Goal: Register for event/course

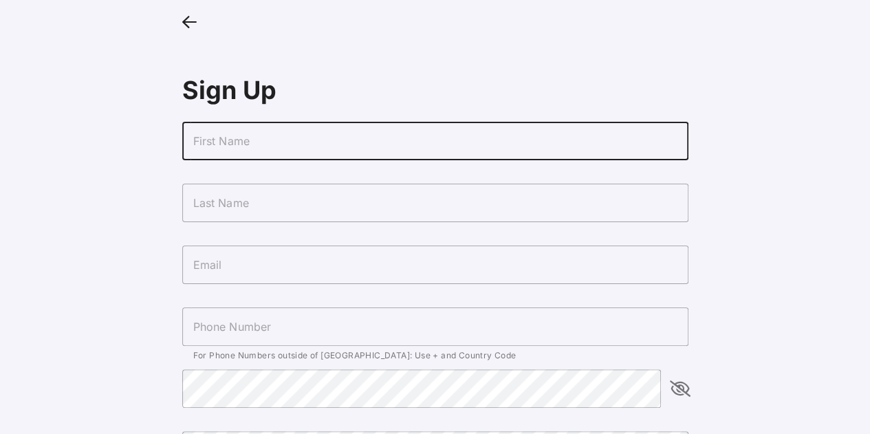
type input "Demi"
type input "Kleitches"
type input "[EMAIL_ADDRESS][DOMAIN_NAME]"
type input "[PHONE_NUMBER]"
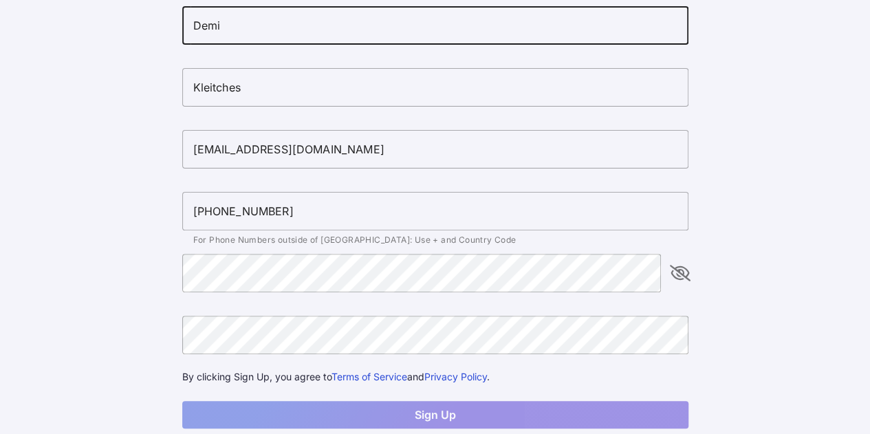
scroll to position [123, 0]
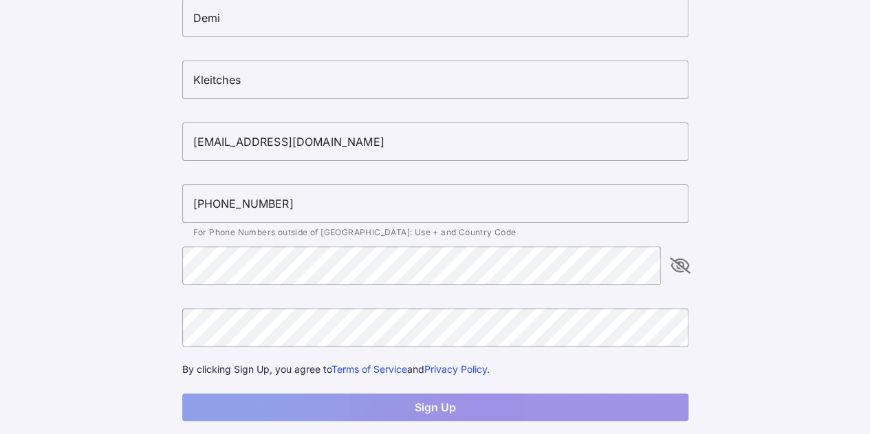
click at [693, 272] on div "Sign Up [PERSON_NAME] [EMAIL_ADDRESS][DOMAIN_NAME] [PHONE_NUMBER] For Phone Num…" at bounding box center [435, 169] width 528 height 584
click at [676, 265] on icon "appended action" at bounding box center [680, 265] width 17 height 17
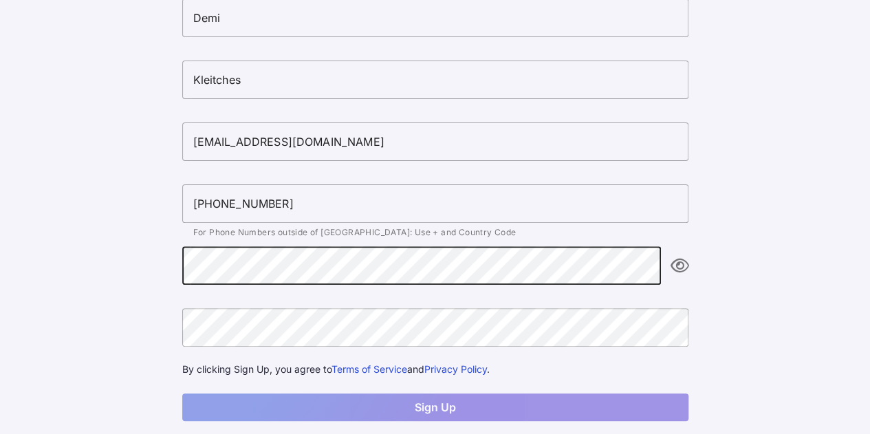
click at [146, 206] on main "Sign Up [PERSON_NAME] [EMAIL_ADDRESS][DOMAIN_NAME] [PHONE_NUMBER] For Phone Num…" at bounding box center [435, 169] width 870 height 584
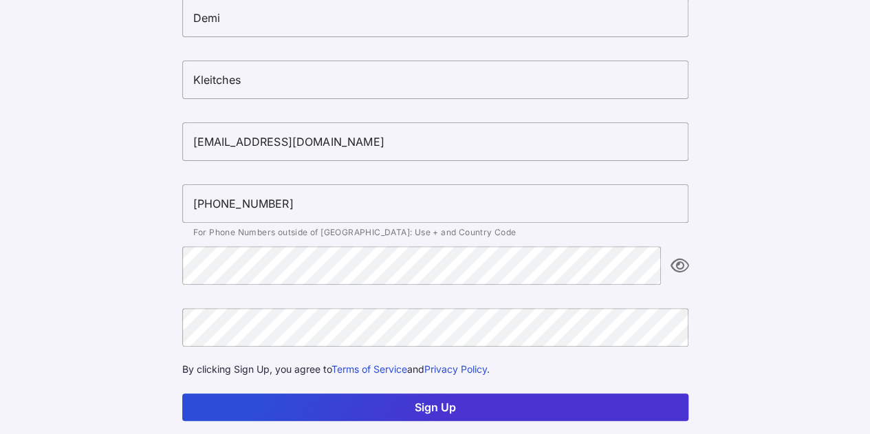
click at [182, 394] on button "Sign Up" at bounding box center [435, 408] width 506 height 28
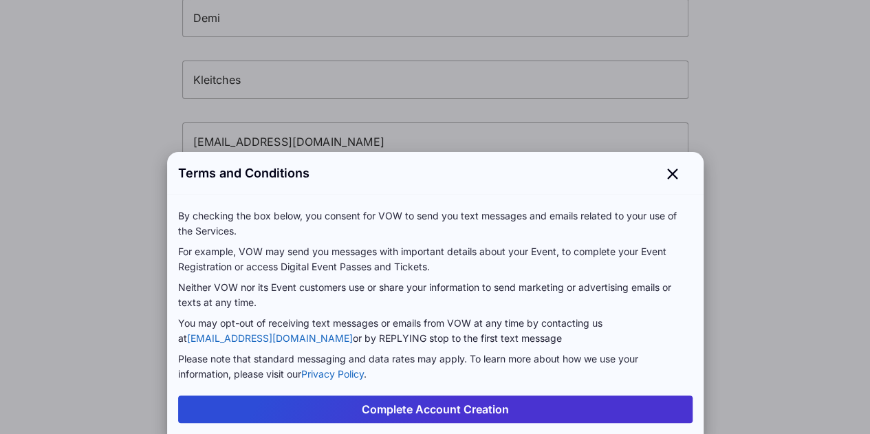
scroll to position [40, 0]
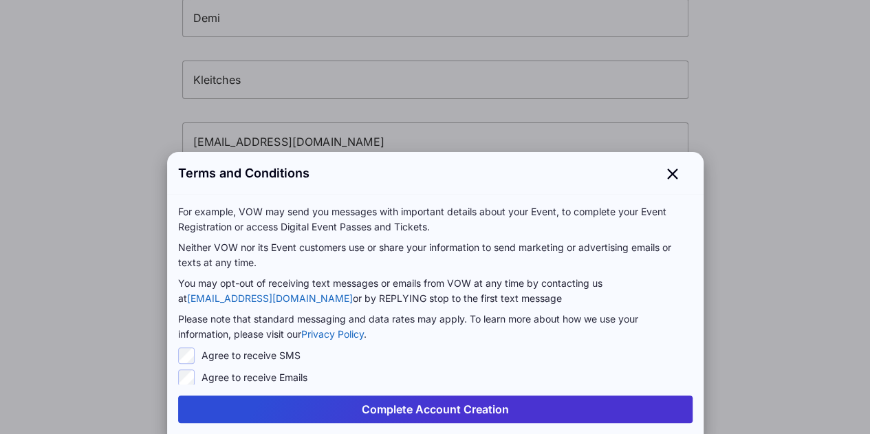
click at [289, 401] on button "Complete Account Creation" at bounding box center [435, 410] width 515 height 28
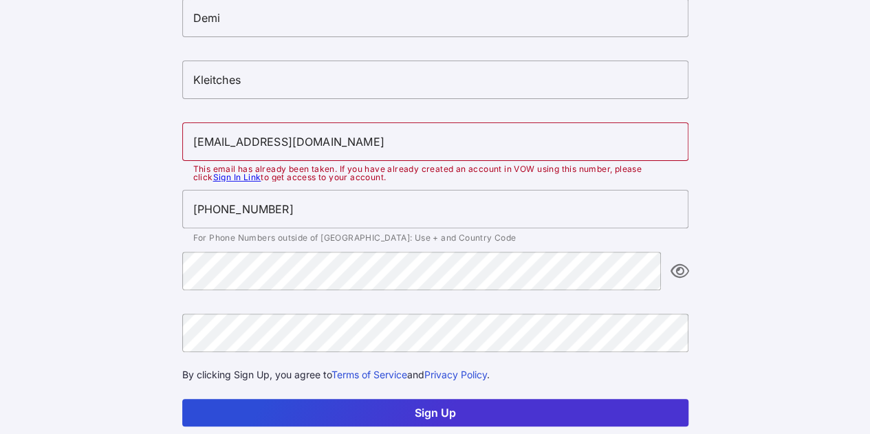
click at [230, 174] on link "Sign In Link" at bounding box center [237, 177] width 48 height 10
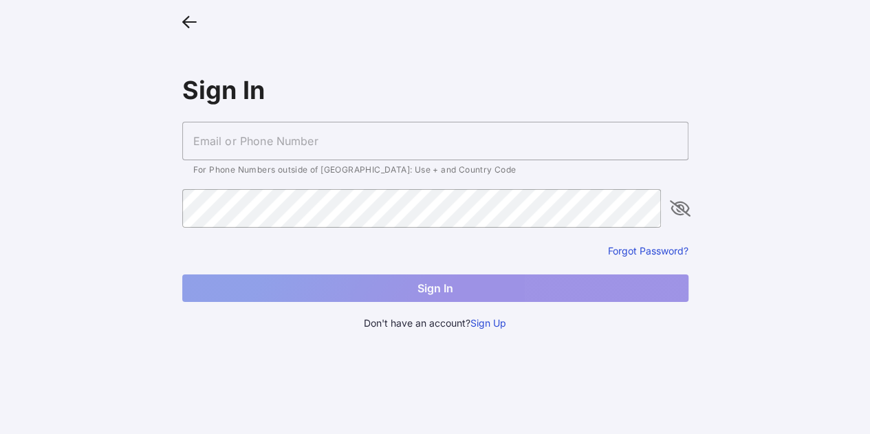
click at [329, 122] on input "text" at bounding box center [435, 141] width 506 height 39
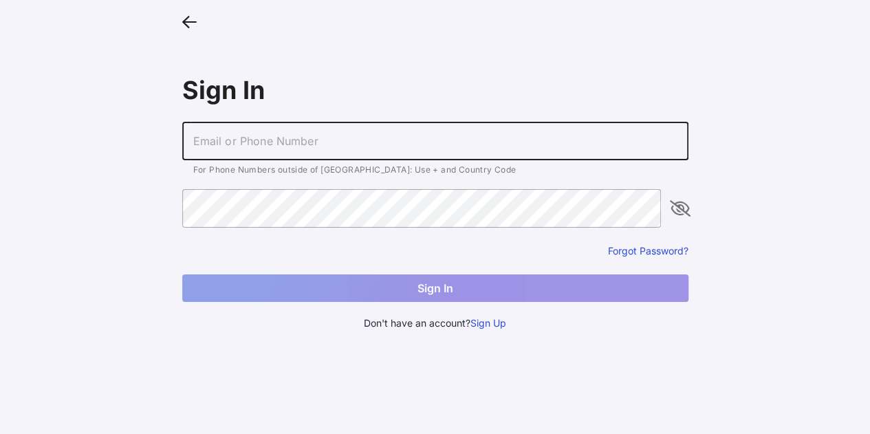
type input "[EMAIL_ADDRESS][DOMAIN_NAME]"
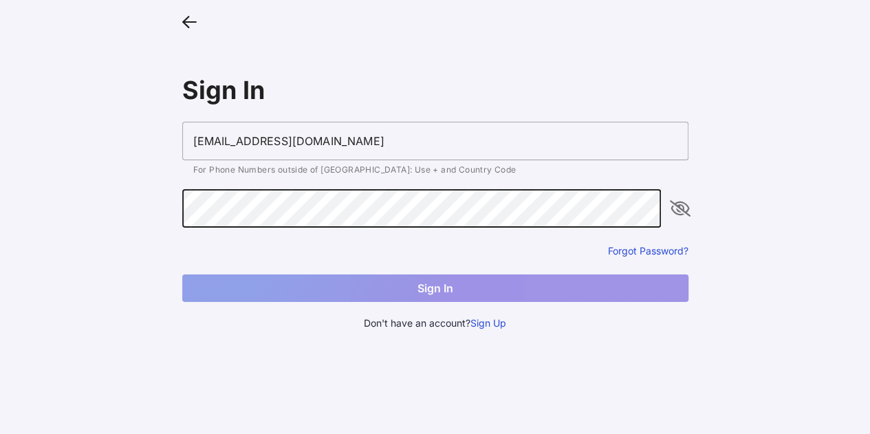
click at [673, 255] on button "Forgot Password?" at bounding box center [648, 250] width 81 height 13
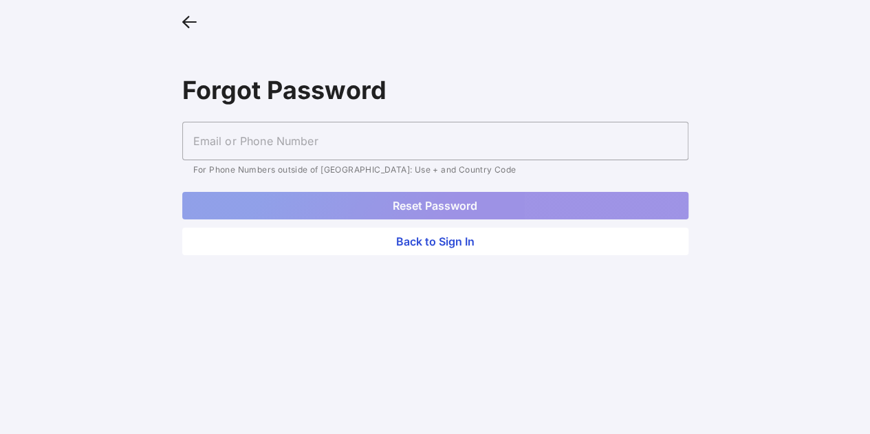
click at [424, 151] on input "text" at bounding box center [435, 141] width 506 height 39
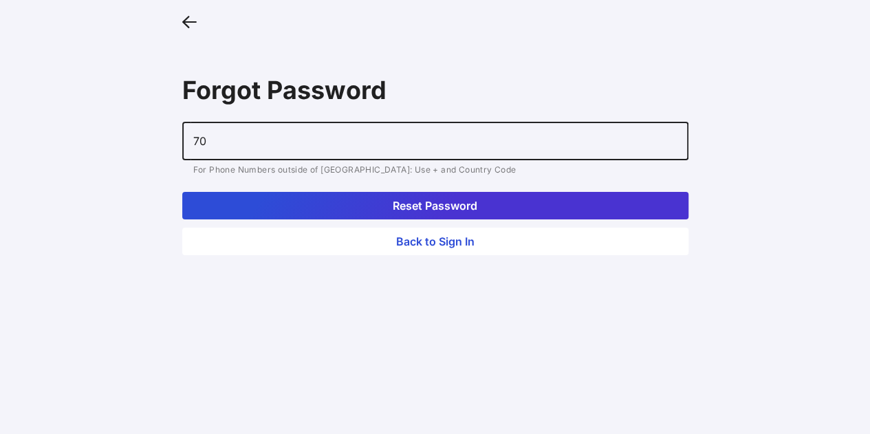
type input "7"
type input "7046193660"
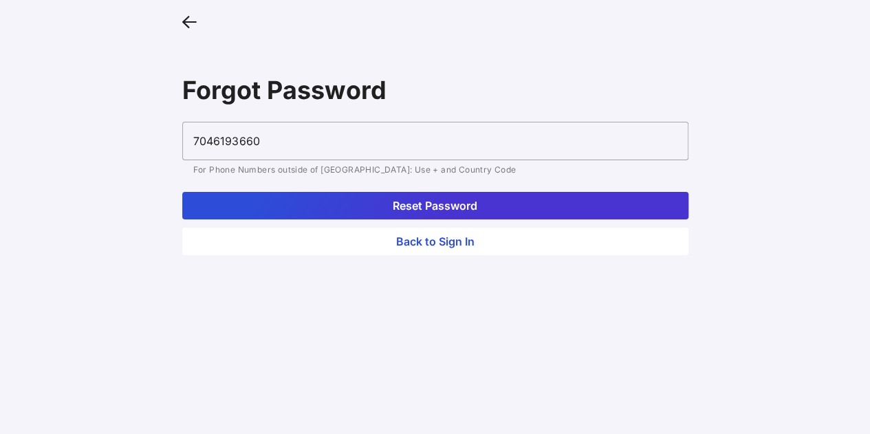
click at [182, 192] on button "Reset Password" at bounding box center [435, 206] width 506 height 28
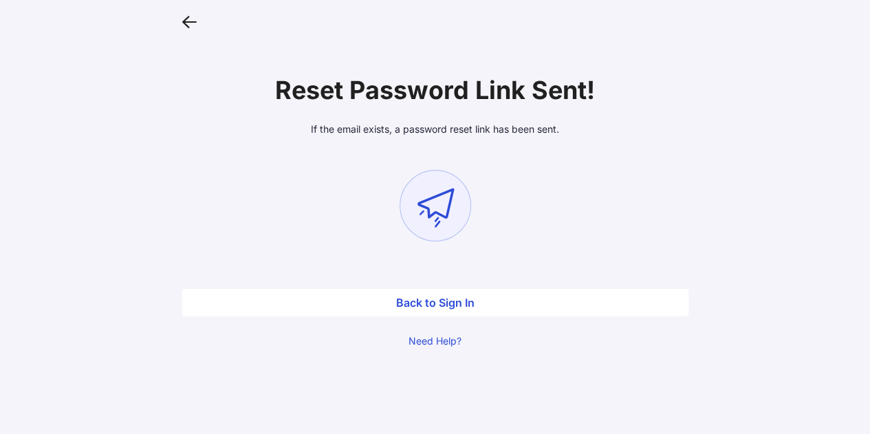
click at [451, 312] on button "Back to Sign In" at bounding box center [435, 303] width 506 height 28
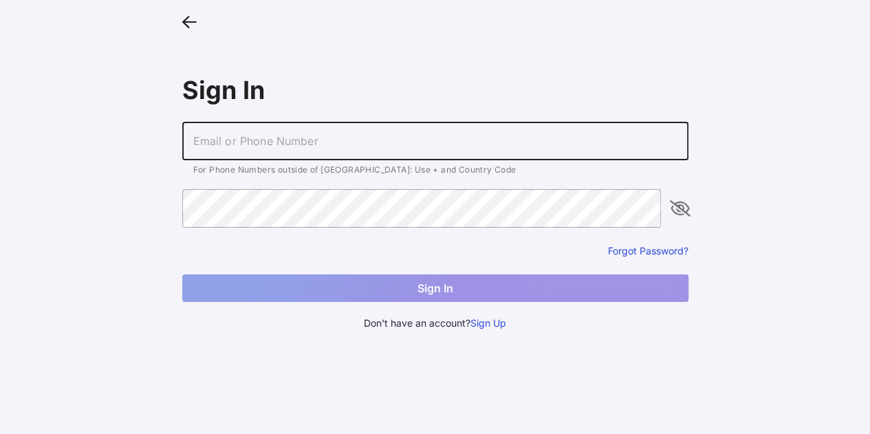
click at [435, 143] on input "text" at bounding box center [435, 141] width 506 height 39
type input "[EMAIL_ADDRESS][DOMAIN_NAME]"
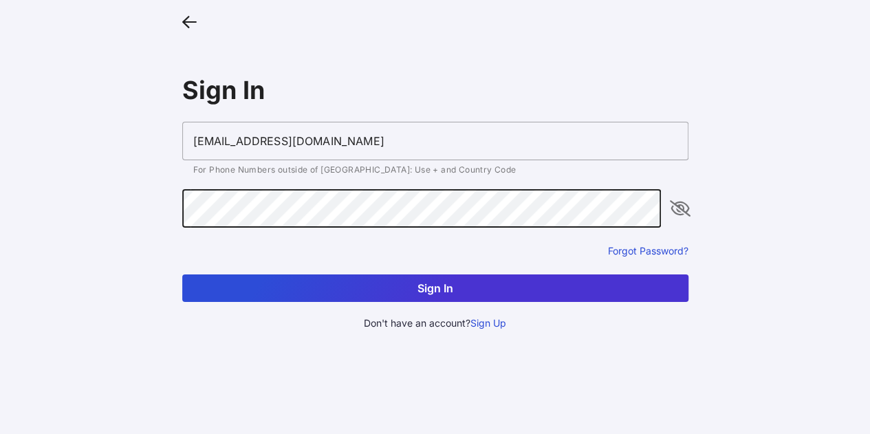
click at [182, 275] on button "Sign In" at bounding box center [435, 289] width 506 height 28
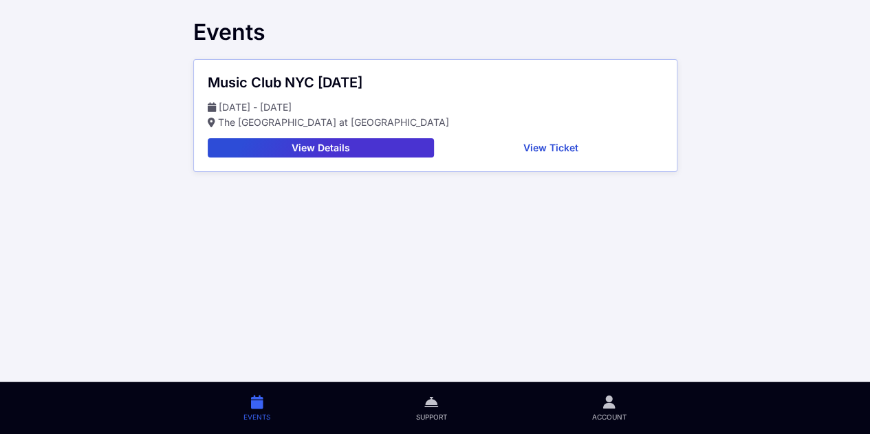
click at [333, 153] on button "View Details" at bounding box center [321, 147] width 227 height 19
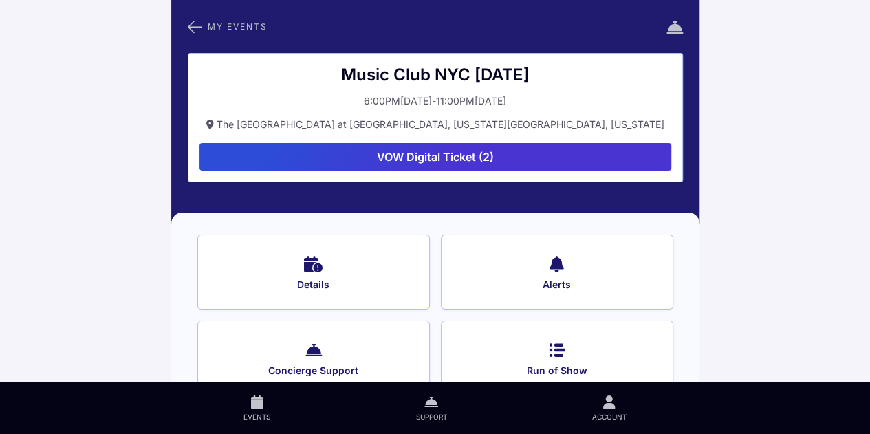
click at [468, 152] on button "VOW Digital Ticket (2)" at bounding box center [436, 157] width 472 height 28
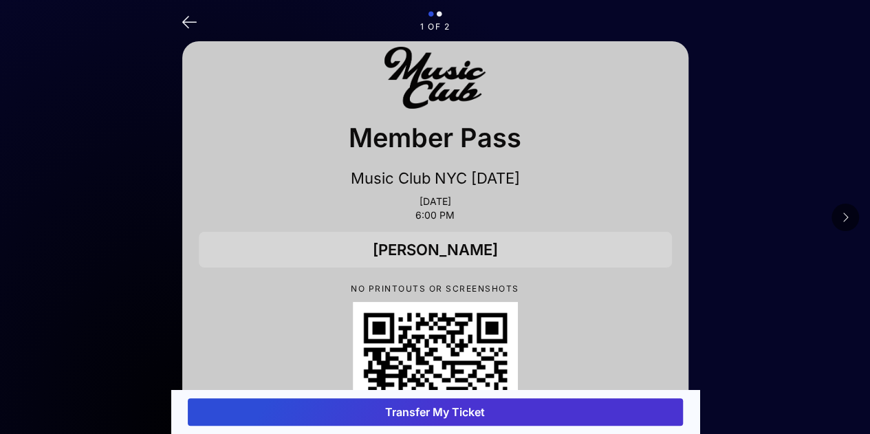
click at [194, 23] on icon at bounding box center [189, 21] width 14 height 20
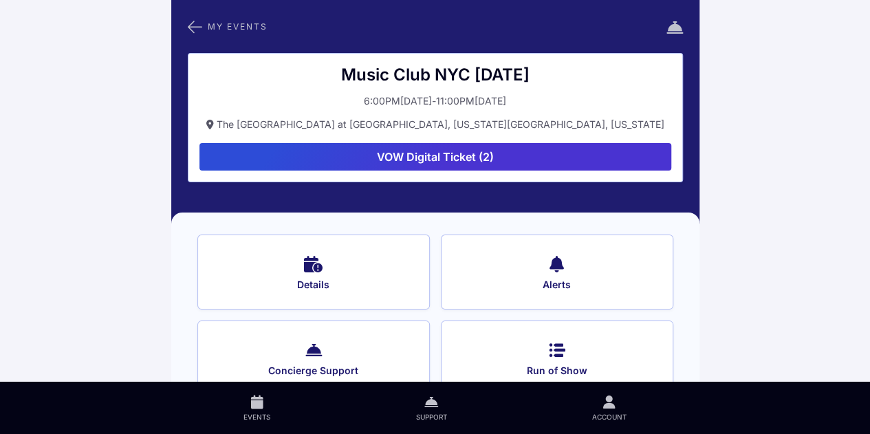
click at [209, 265] on button "Details" at bounding box center [313, 272] width 233 height 75
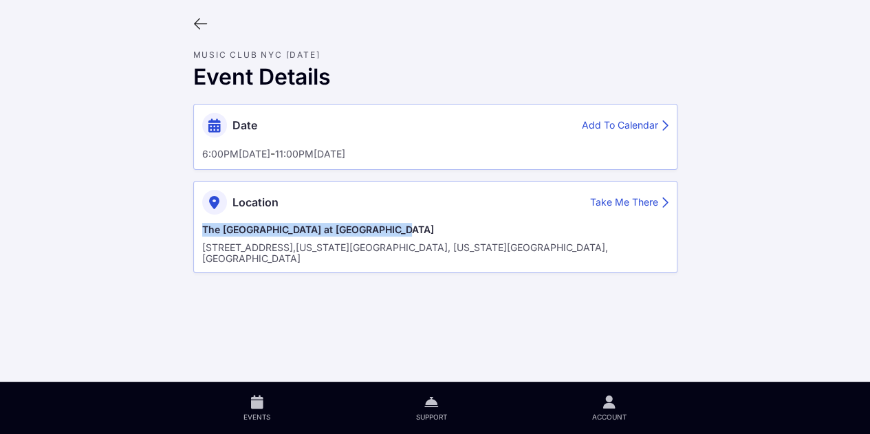
drag, startPoint x: 410, startPoint y: 230, endPoint x: 187, endPoint y: 228, distance: 222.9
click at [187, 228] on div "Date Add To Calendar 6:00PM[DATE] - 11:00PM[DATE] Location Take Me There The [G…" at bounding box center [435, 188] width 506 height 191
copy div "The [GEOGRAPHIC_DATA] at [GEOGRAPHIC_DATA]"
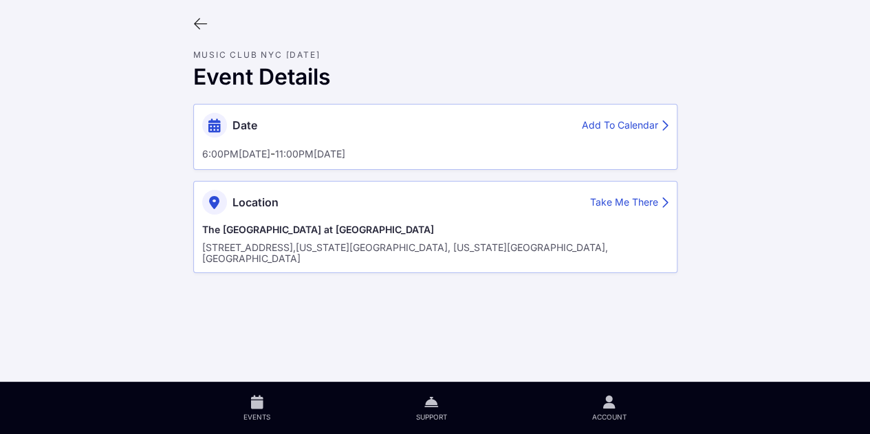
click at [206, 35] on div at bounding box center [435, 24] width 506 height 26
click at [190, 20] on div at bounding box center [435, 24] width 506 height 26
click at [204, 30] on icon at bounding box center [200, 24] width 15 height 15
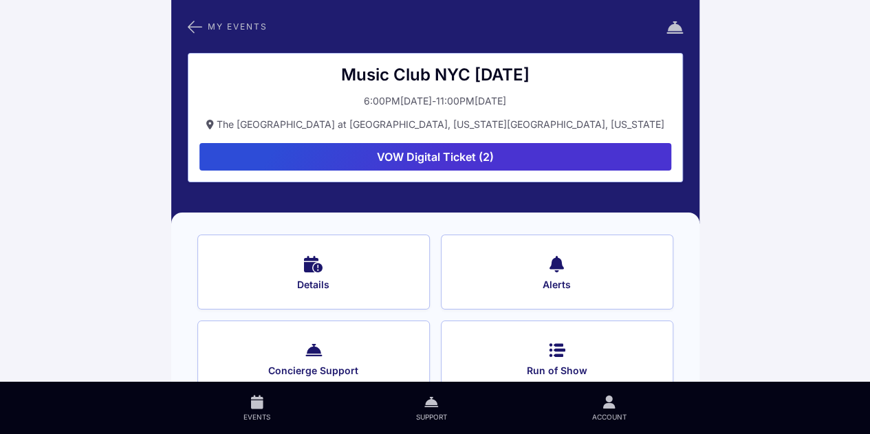
click at [509, 343] on button "Run of Show" at bounding box center [557, 358] width 233 height 75
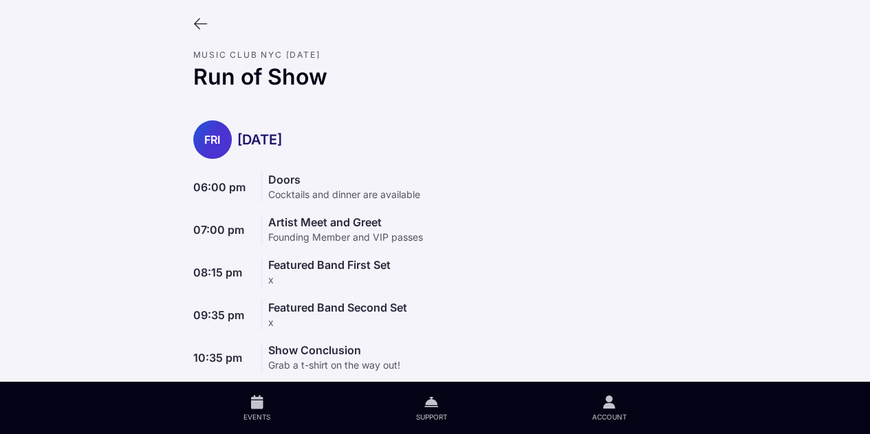
click at [201, 21] on icon at bounding box center [200, 24] width 15 height 15
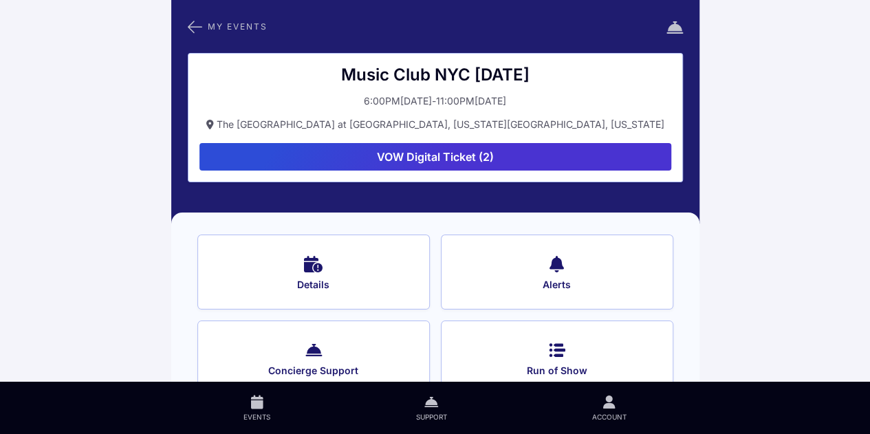
click at [618, 405] on link "Account" at bounding box center [609, 408] width 180 height 52
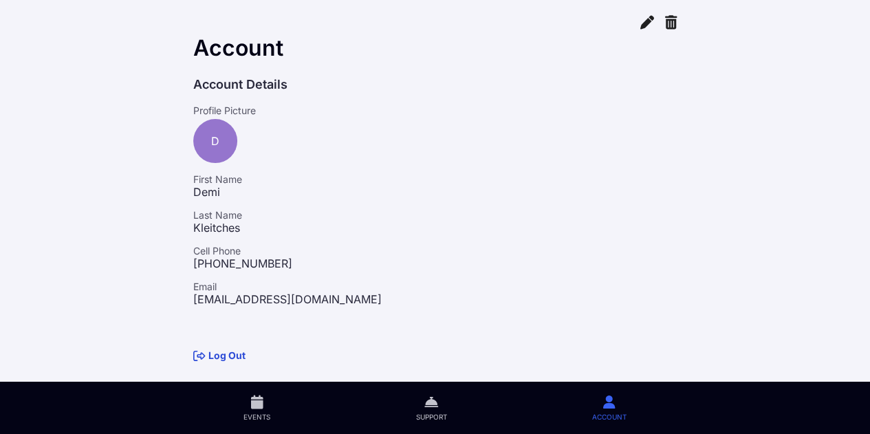
scroll to position [1, 0]
